Goal: Understand process/instructions: Learn how to perform a task or action

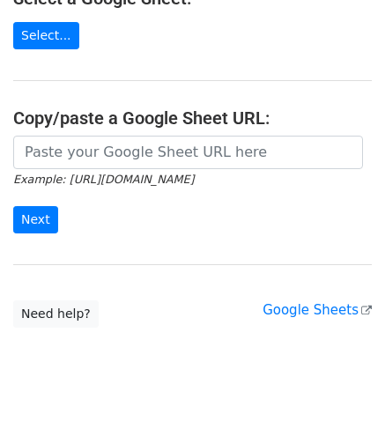
scroll to position [266, 0]
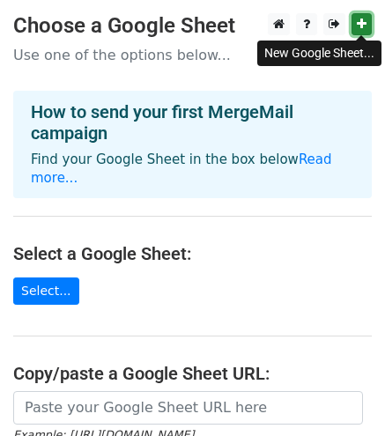
click at [365, 20] on icon at bounding box center [362, 24] width 10 height 12
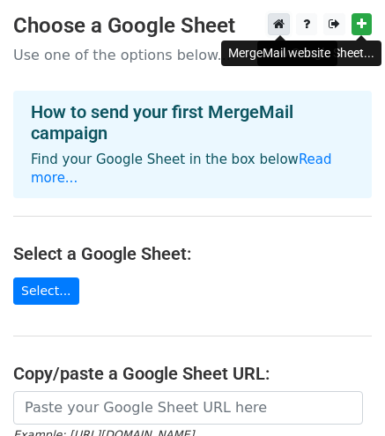
click at [280, 23] on icon at bounding box center [278, 24] width 11 height 12
